Goal: Communication & Community: Answer question/provide support

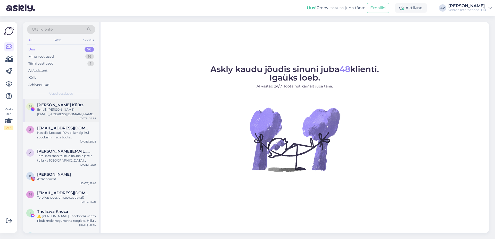
click at [72, 112] on div "Email: [PERSON_NAME][EMAIL_ADDRESS][DOMAIN_NAME] Date of birth: [DEMOGRAPHIC_DA…" at bounding box center [66, 111] width 59 height 9
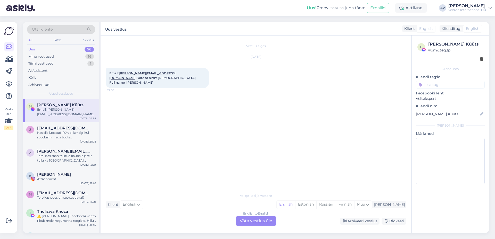
click at [226, 122] on div "Vestlus algas [DATE] Email: [PERSON_NAME][EMAIL_ADDRESS][DOMAIN_NAME] Date of b…" at bounding box center [258, 113] width 305 height 145
drag, startPoint x: 131, startPoint y: 79, endPoint x: 146, endPoint y: 78, distance: 14.7
click at [146, 78] on div "Email: [PERSON_NAME][EMAIL_ADDRESS][DOMAIN_NAME] Date of birth: [DEMOGRAPHIC_DA…" at bounding box center [157, 78] width 103 height 20
click at [177, 93] on div "[DATE] Email: [PERSON_NAME][EMAIL_ADDRESS][DOMAIN_NAME] Date of birth: [DEMOGRA…" at bounding box center [256, 73] width 300 height 42
click at [72, 133] on div "Kas siis lubatud -10% ei kehtigi kui soodushinnaga toote [PERSON_NAME]?" at bounding box center [66, 135] width 59 height 9
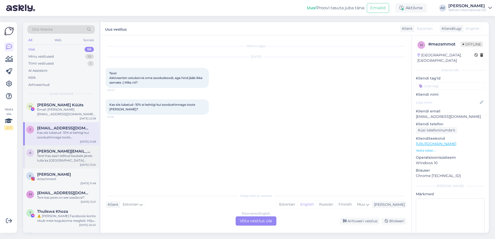
click at [70, 164] on div "a [PERSON_NAME][EMAIL_ADDRESS][PERSON_NAME][DOMAIN_NAME] Tere! Kas saan tellitu…" at bounding box center [61, 157] width 76 height 23
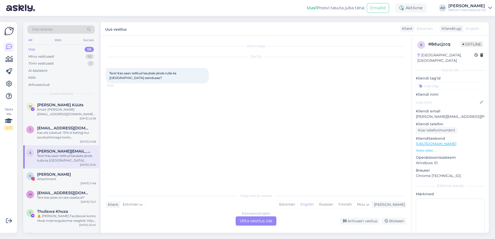
click at [206, 206] on div "Klient Estonian Mina Estonian English Russian Finnish Muu" at bounding box center [256, 204] width 300 height 7
click at [195, 216] on div "Valige [PERSON_NAME] vastake Klient Estonian Mina Estonian English Russian Finn…" at bounding box center [256, 208] width 300 height 35
click at [188, 219] on div "Estonian to English Võta vestlus üle Arhiveeri vestlus Blokeeri" at bounding box center [256, 221] width 300 height 9
click at [245, 222] on div "Estonian to English Võta vestlus üle" at bounding box center [255, 221] width 41 height 9
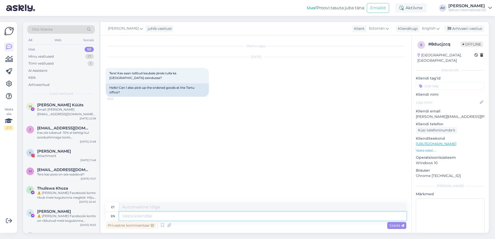
click at [157, 218] on textarea at bounding box center [262, 216] width 287 height 9
type textarea "Tere"
type textarea "Tere,"
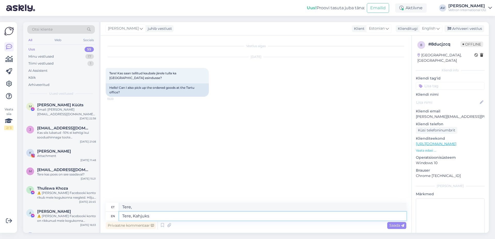
type textarea "Tere, Kahjuks"
type textarea "Tere, Kahjuks [GEOGRAPHIC_DATA]"
type textarea "Tere, Kahjuks [GEOGRAPHIC_DATA] kaubale j"
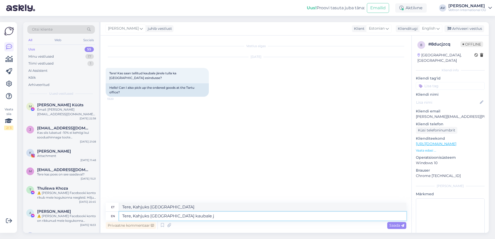
type textarea "Tere, Kahjuks [GEOGRAPHIC_DATA] kaubale"
type textarea "Tere, Kahjuks [GEOGRAPHIC_DATA] kaubale järgi t"
type textarea "Tere, kahjuks [GEOGRAPHIC_DATA] kaubale järgi"
type textarea "Tere, Kahjuks [GEOGRAPHIC_DATA] kaubale järgi tulla e"
type textarea "Tere, kahjuks [GEOGRAPHIC_DATA] kaubale järgi tulla"
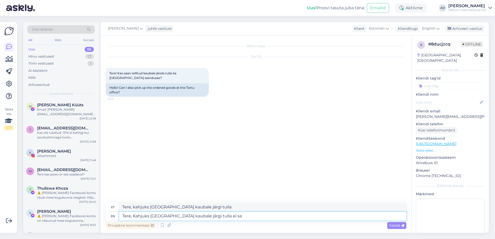
type textarea "Tere, Kahjuks [GEOGRAPHIC_DATA] kaubale järgi tulla ei saa"
type textarea "Tere, kahjuks tulla ei [GEOGRAPHIC_DATA] kaubale järgi"
type textarea "Tere, Kahjuks [GEOGRAPHIC_DATA] kaubale järgi tulla ei saa k"
type textarea "Tere, ei tulla ei [GEOGRAPHIC_DATA] kaubale järgi saa"
type textarea "Tere, Kahjuks [GEOGRAPHIC_DATA] kaubale järgi tulla ei saa kuna"
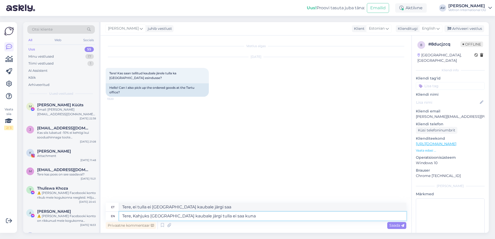
type textarea "Tere, tulla ei [GEOGRAPHIC_DATA] kaubale järgi saa kuna"
type textarea "Tere, Kahjuks [GEOGRAPHIC_DATA] kaubale järgi tulla ei saa kuna Velteksp"
type textarea "Tere, tulla ei [GEOGRAPHIC_DATA] kaubale järgi saa kuna Velt"
type textarea "Tere, Kahjuks [GEOGRAPHIC_DATA] kaubale järgi tulla ei saa kuna Veltekspert a"
type textarea "Tere, tulla ei [GEOGRAPHIC_DATA] kaubale järgi saa kuna Veltekspert"
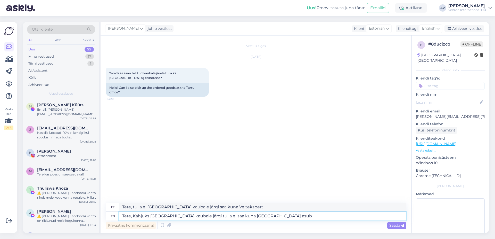
type textarea "Tere, Kahjuks [GEOGRAPHIC_DATA] kaubale järgi tulla ei saa kuna [GEOGRAPHIC_DAT…"
type textarea "Tere, tulla ei [GEOGRAPHIC_DATA] kaubale järgi saa kuna [GEOGRAPHIC_DATA] asub"
type textarea "Tere, Kahjuks [GEOGRAPHIC_DATA] kaubale järgi tulla ei saa kuna Veltekspert asu…"
type textarea "Tere, tulla ei [GEOGRAPHIC_DATA] kaubale järgi saa kuna Veltekspert asub ainult"
type textarea "Tere, Kahjuks [GEOGRAPHIC_DATA] kaubale järgi tulla ei saa kuna Veltekspert asu…"
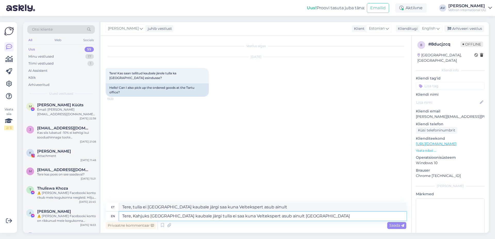
type textarea "Tere, tulla ei [GEOGRAPHIC_DATA] kaubale järgi saa kuna Veltekspert asub ainult…"
type textarea "Tere, Kahjuks [GEOGRAPHIC_DATA] kaubale järgi tulla ei saa kuna [GEOGRAPHIC_DAT…"
type textarea "Tere, tulla ei [GEOGRAPHIC_DATA] kaubale järgi saa kuna [GEOGRAPHIC_DATA] asub …"
click at [153, 215] on textarea "Tere, Kahjuks [GEOGRAPHIC_DATA] kaubale järgi tulla ei saa kuna [GEOGRAPHIC_DAT…" at bounding box center [262, 216] width 287 height 9
type textarea "Tere, Kahjuks [GEOGRAPHIC_DATA] kaubale järgi tulla ei saa kuna Veltekspert asu…"
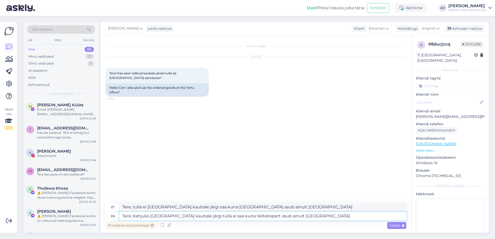
type textarea "Tere, [PERSON_NAME] ei [GEOGRAPHIC_DATA] kaubale järgi saa kuna Veltekspert asu…"
click at [300, 215] on textarea "Tere, Kahjuks [GEOGRAPHIC_DATA] kaubale järgi tulla ei saa kuna Veltekspert asu…" at bounding box center [262, 216] width 287 height 9
type textarea "Tere, Kahjuks [GEOGRAPHIC_DATA] kaubale järgi tulla ei saa kuna Veltekspert asu…"
type textarea "Tere, [PERSON_NAME] ei [GEOGRAPHIC_DATA] kaubale järgi saa kuna Veltekspert asu…"
type textarea "Tere, Kahjuks [GEOGRAPHIC_DATA] kaubale järgi tulla ei saa kuna Veltekspert asu…"
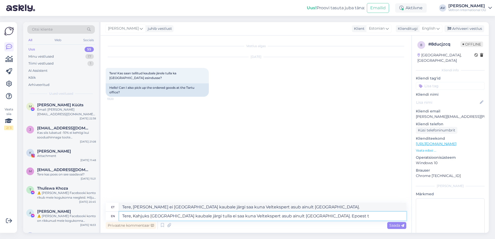
type textarea "Tere, [PERSON_NAME] ei [GEOGRAPHIC_DATA] kaubale järgi saa kuna Veltekspert asu…"
type textarea "Tere, Kahjuks [GEOGRAPHIC_DATA] kaubale järgi tulla ei saa kuna Veltekspert asu…"
type textarea "Tere, [PERSON_NAME] ei [GEOGRAPHIC_DATA] kaubale järgi saa kuna Veltekspert asu…"
type textarea "Tere, Kahjuks [GEOGRAPHIC_DATA] kaubale järgi tulla ei saa kuna Veltekspert asu…"
type textarea "Tere, [PERSON_NAME] ei [GEOGRAPHIC_DATA] kaubale järgi saa kuna Veltekspert asu…"
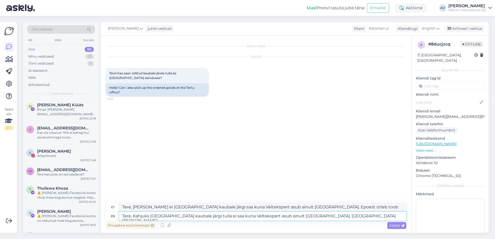
type textarea "Tere, Kahjuks [GEOGRAPHIC_DATA] kaubale järgi tulla ei saa kuna Veltekspert asu…"
type textarea "Tere, [PERSON_NAME] ei [GEOGRAPHIC_DATA] kaubale järgi saa kuna Veltekspert asu…"
type textarea "Tere, Kahjuks [GEOGRAPHIC_DATA] kaubale järgi tulla ei saa kuna Veltekspert asu…"
type textarea "Tere, [PERSON_NAME] ei [GEOGRAPHIC_DATA] kaubale järgi saa kuna Veltekspert asu…"
type textarea "Tere, Kahjuks [GEOGRAPHIC_DATA] kaubale järgi tulla ei saa kuna Veltekspert asu…"
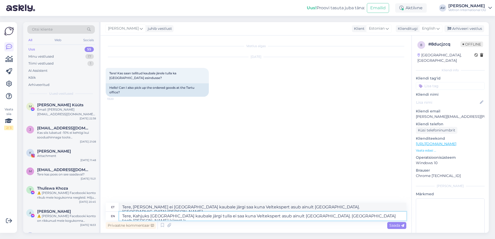
type textarea "Tere, [PERSON_NAME] ei [GEOGRAPHIC_DATA] kaubale järgi saa kuna Veltekspert asu…"
type textarea "Tere, Kahjuks [GEOGRAPHIC_DATA] kaubale järgi tulla ei saa kuna Veltekspert asu…"
type textarea "Tere, [PERSON_NAME] ei [GEOGRAPHIC_DATA] kaubale järgi saa kuna Veltekspert asu…"
type textarea "Tere, Kahjuks [GEOGRAPHIC_DATA] kaubale järgi tulla ei saa kuna Veltekspert asu…"
type textarea "Tere, [PERSON_NAME] ei [GEOGRAPHIC_DATA] kaubale järgi saa kuna Veltekspert asu…"
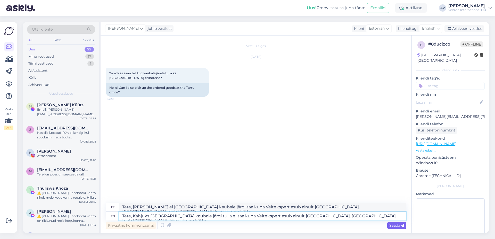
type textarea "Tere, Kahjuks [GEOGRAPHIC_DATA] kaubale järgi tulla ei saa kuna Veltekspert asu…"
click at [398, 226] on span "Saada" at bounding box center [396, 225] width 15 height 5
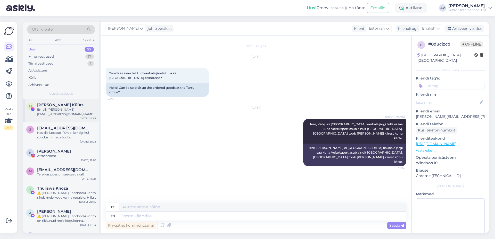
click at [54, 117] on div "M [PERSON_NAME] Email: [PERSON_NAME][EMAIL_ADDRESS][DOMAIN_NAME] Date of birth:…" at bounding box center [61, 110] width 76 height 23
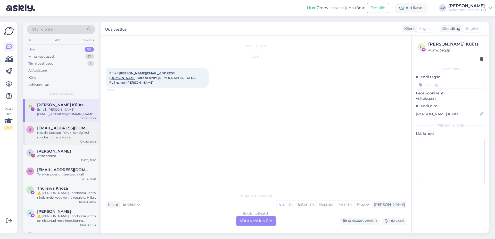
click at [58, 133] on div "Kas siis lubatud -10% ei kehtigi kui soodushinnaga toote [PERSON_NAME]?" at bounding box center [66, 135] width 59 height 9
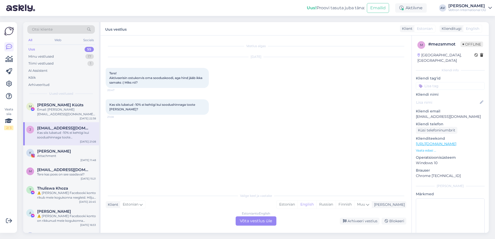
click at [173, 214] on div "Valige [PERSON_NAME] vastake Klient Estonian Mina Estonian English Russian Finn…" at bounding box center [256, 208] width 300 height 35
click at [245, 222] on div "Estonian to English Võta vestlus üle" at bounding box center [255, 221] width 41 height 9
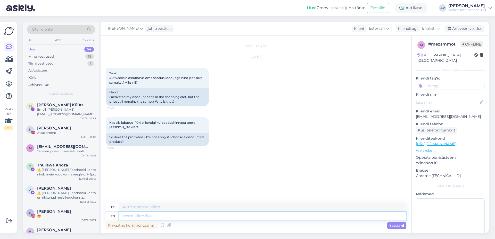
click at [145, 218] on textarea at bounding box center [262, 216] width 287 height 9
type textarea "Tere,"
type textarea "Tere, millist t"
type textarea "Tere, veski"
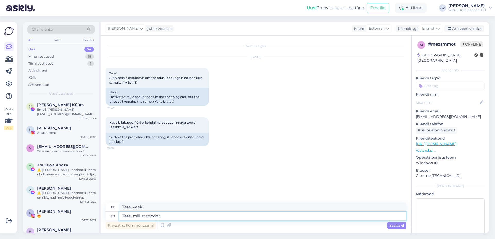
type textarea "Tere, millist toodet"
type textarea "Tere, millilt tooted"
type textarea "Tere, millist toodet tellida"
type textarea "Tere, millisest tootest tellida"
type textarea "Tere, millist toodet tellida soovite"
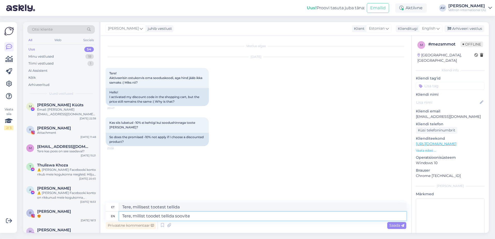
type textarea "Tere, mida toodet tellida soovite"
type textarea "Tere, millist toodet tellida soovite?"
type textarea "Tere, mida toodet tellida soovite?"
type textarea "Tere, millist toodet tellida soovite? allahindlus"
type textarea "Tere, mida toodet tellida soovite? allahindlus"
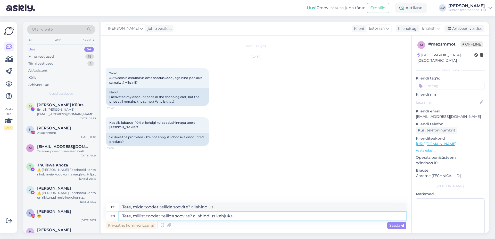
type textarea "Tere, millist toodet tellida soovite? allahindlus kahjuks"
type textarea "Tere, mida toodet tellida soovite? allahindlus kahjuks"
type textarea "Tere, millist toodet tellida soovite? allahindlus kahjuks ei"
type textarea "Tere, mida toodet tellida soovite? allahindlus kahjuks ei"
type textarea "Tere, millist toodet tellida soovite? allahindlus kahjuks ei kehti j"
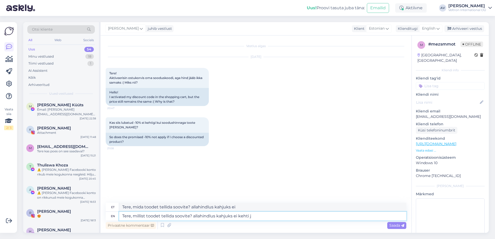
type textarea "Tere, mida toodet tellida soovite? allahindlus kahjuks ei kehti"
type textarea "Tere, millist toodet tellida soovite? allahindlus kahjuks ei kehti juba a"
type textarea "Tere, mida toodet tellida soovite? allahindlus kahjuks ei kehti juba"
type textarea "Tere, millist toodet tellida soovite? allahindlus kahjuks ei kehti juba allahin…"
type textarea "Tere, mida toodet tellida soovite? allahindlus kahjuks ei kehti juba allahinnat…"
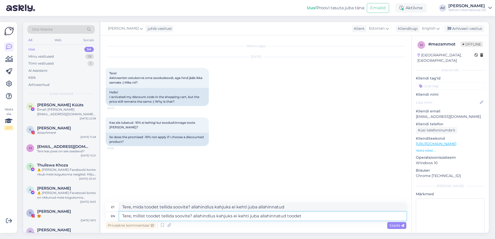
type textarea "Tere, millist toodet tellida soovite? allahindlus kahjuks ei kehti juba allahin…"
type textarea "Tere, mida toodet tellida soovite? allahindlus kahjuks ei kehti juba allahinnat…"
type textarea "Tere, millist toodet tellida soovite? allahindlus kahjuks ei kehti juba allahin…"
type textarea "Tere, mida toodet tellida soovite? allahindlus kahjuks ei kehti juba allahinnat…"
type textarea "Tere, millist toodet tellida soovite? allahindlus kahjuks ei kehti juba allahin…"
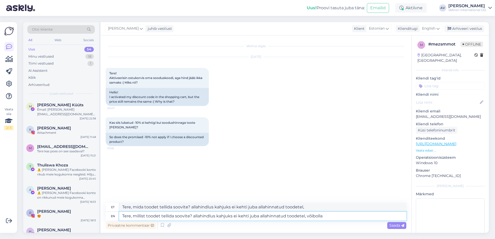
type textarea "Tere, mida toodet tellida soovite? allahindlus kahjuks ei kehti juba allahinnat…"
type textarea "Tere, millist toodet tellida soovite? allahindlus kahjuks ei kehti juba allahin…"
type textarea "Tere, mida toodet tellida soovite? allahindlus kahjuks ei kehti juba allahinnat…"
type textarea "Tere, millist toodet tellida soovite? allahindlus kahjuks ei kehti juba allahin…"
type textarea "Tere, mida toodet tellida soovite? allahindlus kahjuks ei kehti juba allahinnat…"
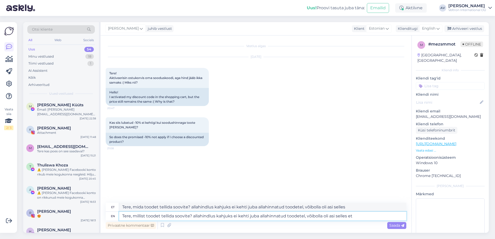
type textarea "Tere, millist toodet tellida soovite? allahindlus kahjuks ei kehti juba allahin…"
type textarea "Tere, mida toodet tellida soovite? allahindlus kahjuks ei kehti juba allahinnat…"
type textarea "Tere, millist toodet tellida soovite? allahindlus kahjuks ei kehti juba allahin…"
type textarea "Tere, mida toodet tellida soovite? allahindlus kahjuks ei kehti juba allahinnat…"
type textarea "Tere, millist toodet tellida soovite? allahindlus kahjuks ei kehti juba allahin…"
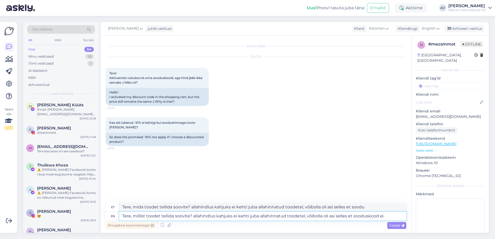
type textarea "Tere, mida toodet tellida soovite? allahindlus kahjuks ei kehti juba allahinnat…"
type textarea "Tere, millist toodet tellida soovite? allahindlus kahjuks ei kehti juba allahin…"
type textarea "Tere, mida toodet tellida soovite? allahindlus kahjuks ei kehti juba allahinnat…"
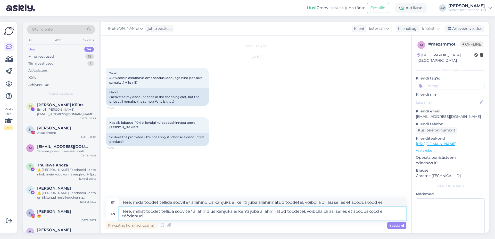
type textarea "Tere, millist toodet tellida soovite? allahindlus kahjuks ei kehti juba allahin…"
type textarea "Tere, mida toodet tellida soovite? allahindlus kahjuks ei kehti juba allahinnat…"
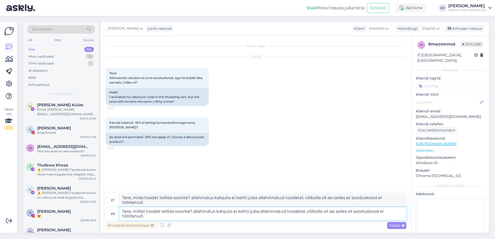
click at [194, 213] on textarea "Tere, millist toodet tellida soovite? allahindlus kahjuks ei kehti juba allahin…" at bounding box center [262, 213] width 287 height 13
type textarea "Tere, millist toodet tellida soovite? llahindlus kahjuks ei kehti juba allahinn…"
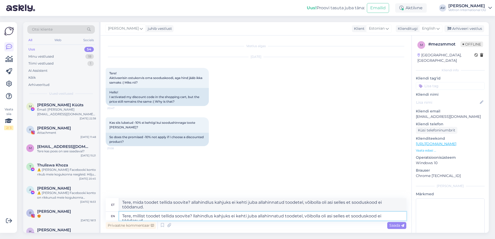
type textarea "Tere, mida toodet tellida soovite? llahindlus kahjuks ei kehti juba allahinnatu…"
type textarea "Tere, millist toodet tellida soovite? Allahindlus kahjuks ei kehti juba allahin…"
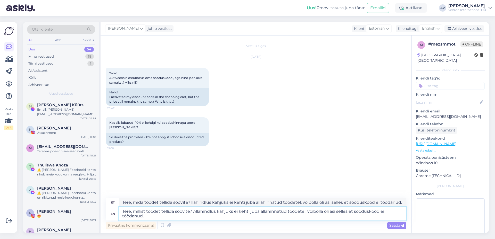
type textarea "Tere, mida toodet tellida soovite? Allahindlus kahjuks ei kehti juba allahinnat…"
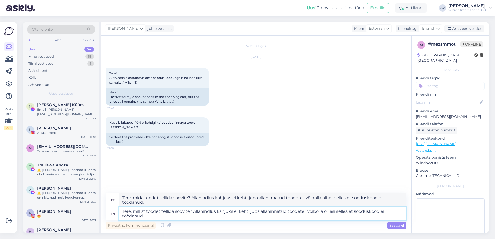
drag, startPoint x: 346, startPoint y: 211, endPoint x: 378, endPoint y: 223, distance: 33.4
click at [346, 211] on textarea "Tere, millist toodet tellida soovite? Allahindlus kahjuks ei kehti juba allahin…" at bounding box center [262, 213] width 287 height 13
type textarea "Tere, millist toodet tellida soovite? Allahindlus kahjuks ei kehti juba allahin…"
type textarea "Tere, mida toodet tellida soovite? Allahindlus kahjuks ei kehti juba allahinnat…"
type textarea "Tere, millist toodet tellida soovite? Allahindlus kahjuks ei kehti juba allahin…"
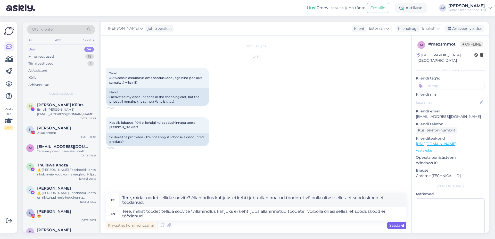
click at [397, 225] on span "Saada" at bounding box center [396, 225] width 15 height 5
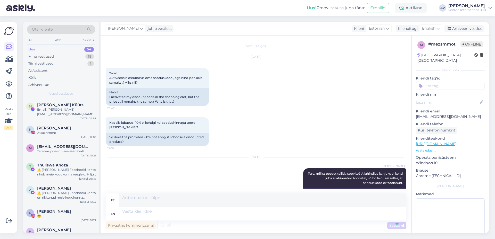
scroll to position [14, 0]
